Goal: Task Accomplishment & Management: Manage account settings

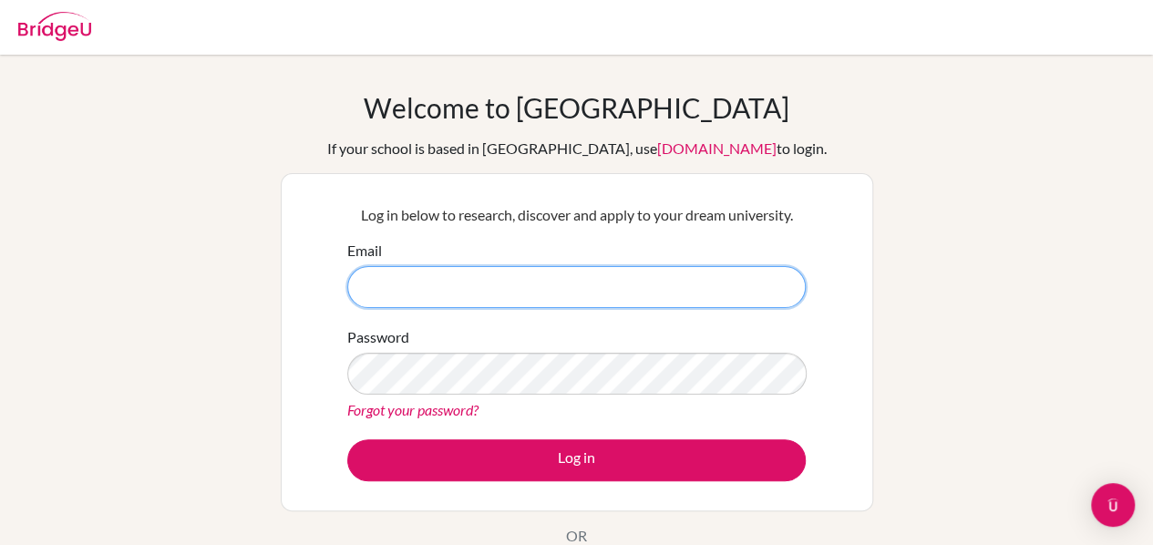
click at [562, 282] on input "Email" at bounding box center [576, 287] width 459 height 42
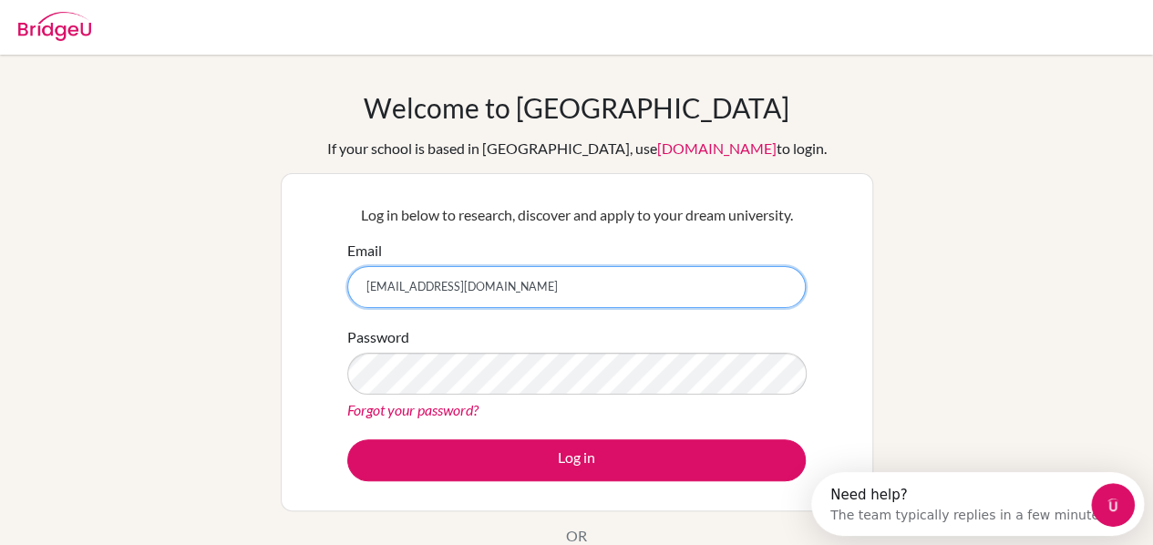
type input "[EMAIL_ADDRESS][DOMAIN_NAME]"
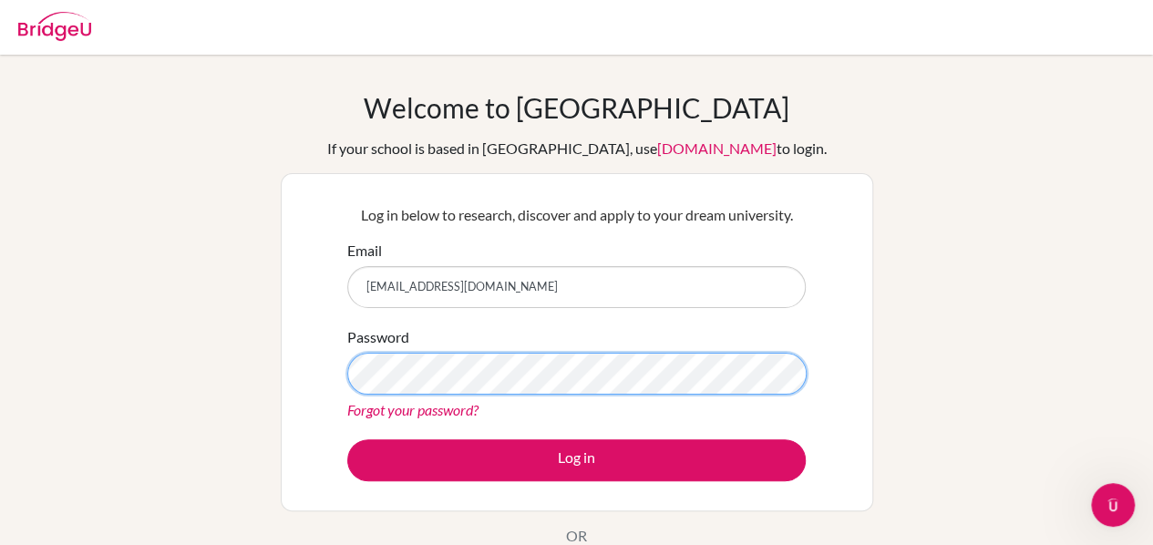
click at [347, 439] on button "Log in" at bounding box center [576, 460] width 459 height 42
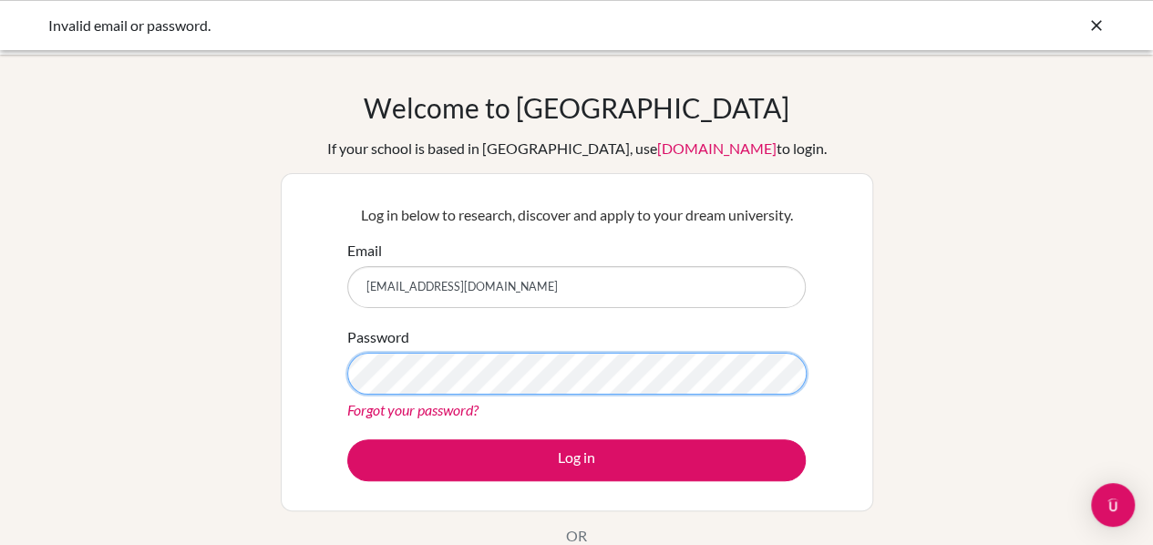
click at [347, 439] on button "Log in" at bounding box center [576, 460] width 459 height 42
